Goal: Information Seeking & Learning: Learn about a topic

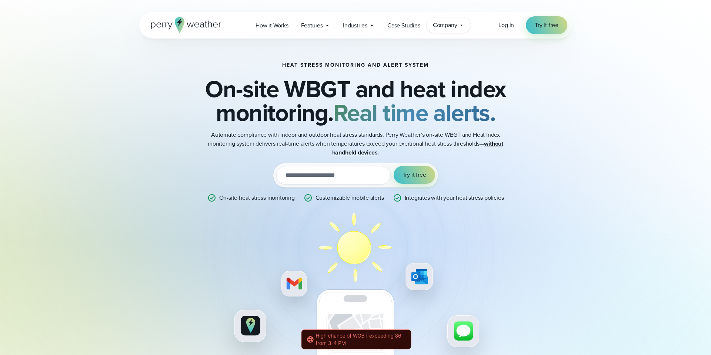
click at [459, 21] on div "Company Contact Us Reach out to us for sales or support questions" at bounding box center [449, 25] width 44 height 16
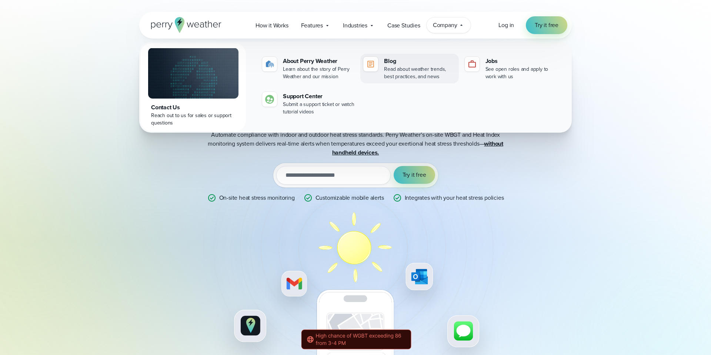
click at [414, 73] on div "Read about weather trends, best practices, and news" at bounding box center [420, 73] width 72 height 15
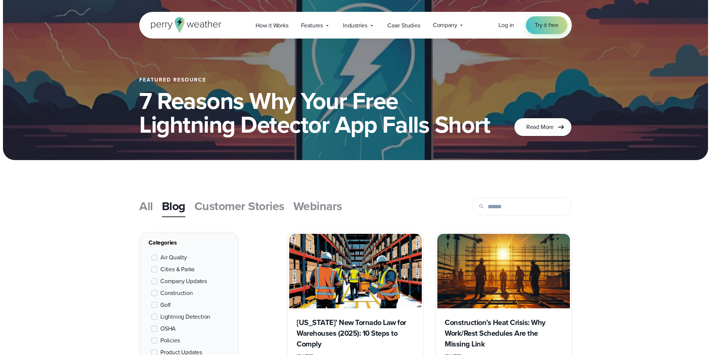
scroll to position [157, 0]
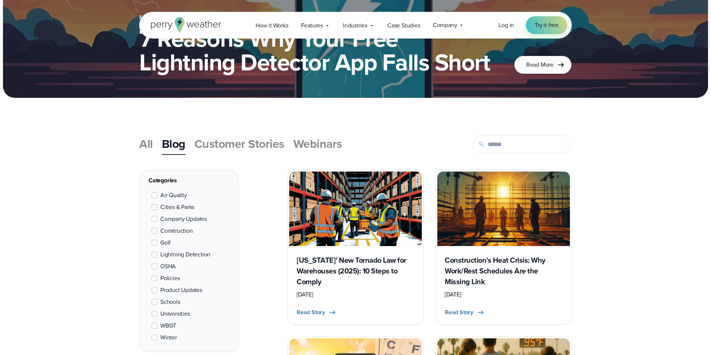
click at [154, 326] on span at bounding box center [155, 326] width 6 height 6
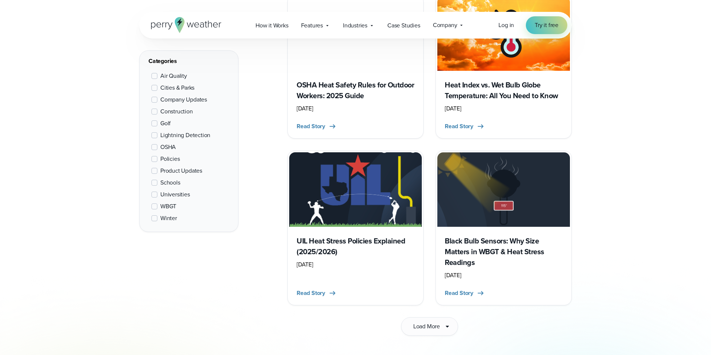
scroll to position [1006, 0]
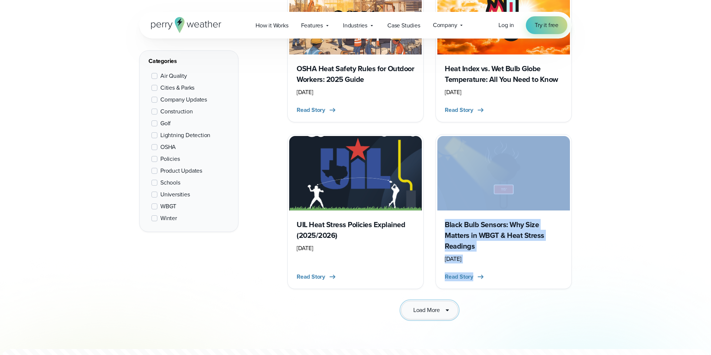
click at [428, 306] on span "Load More" at bounding box center [426, 310] width 27 height 9
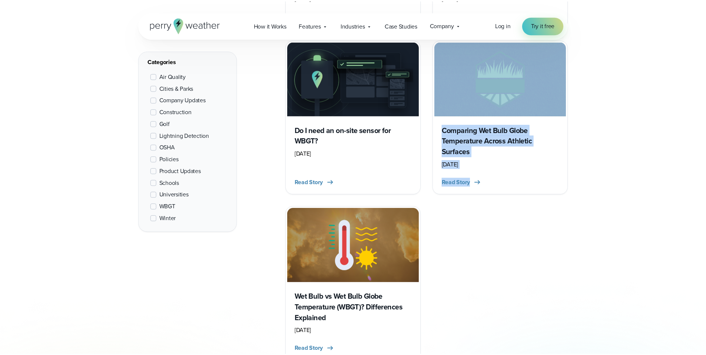
scroll to position [1679, 0]
